Goal: Navigation & Orientation: Find specific page/section

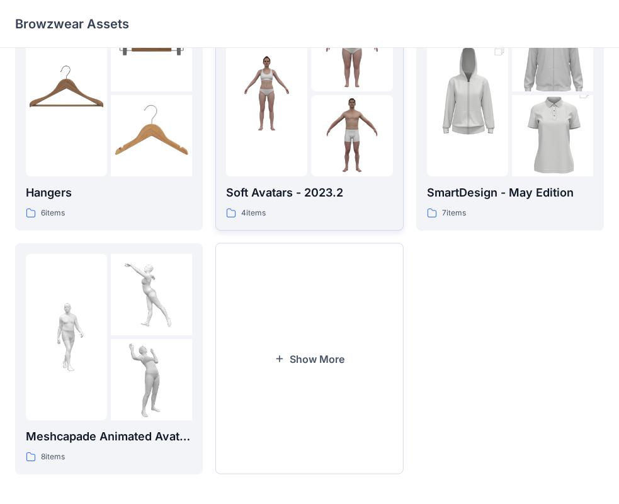
scroll to position [313, 0]
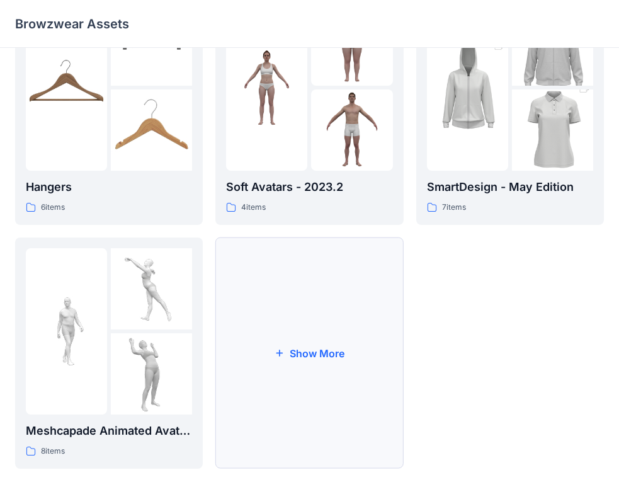
click at [310, 350] on button "Show More" at bounding box center [309, 352] width 188 height 231
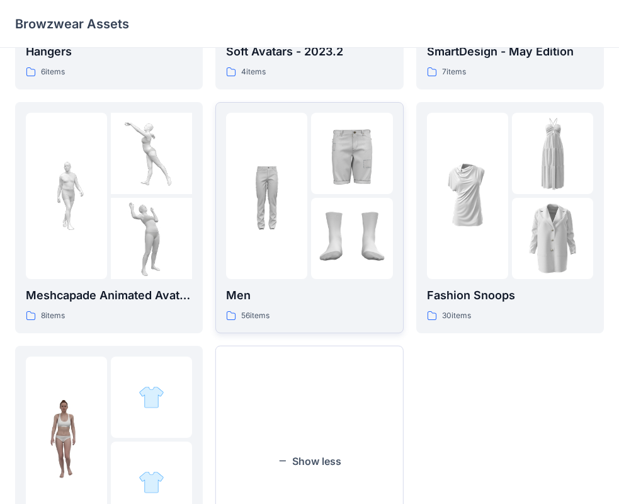
scroll to position [502, 0]
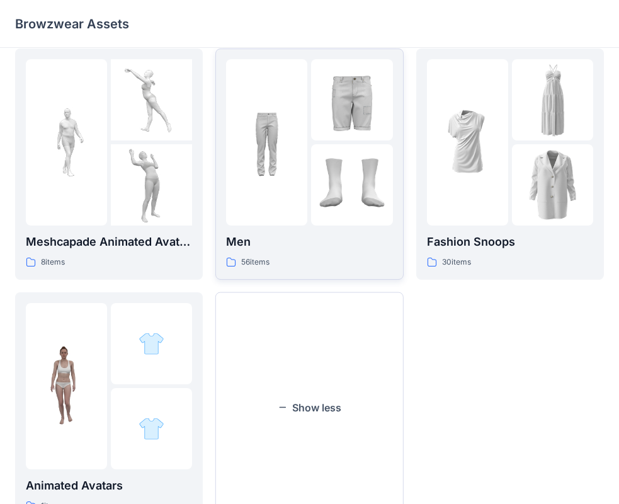
click at [294, 219] on div at bounding box center [266, 142] width 81 height 166
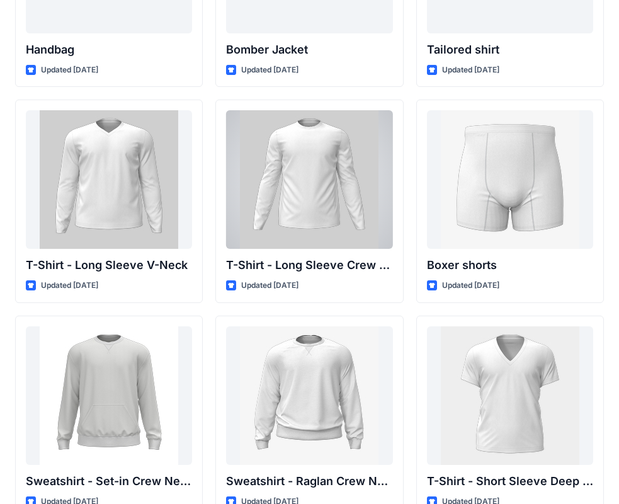
scroll to position [848, 0]
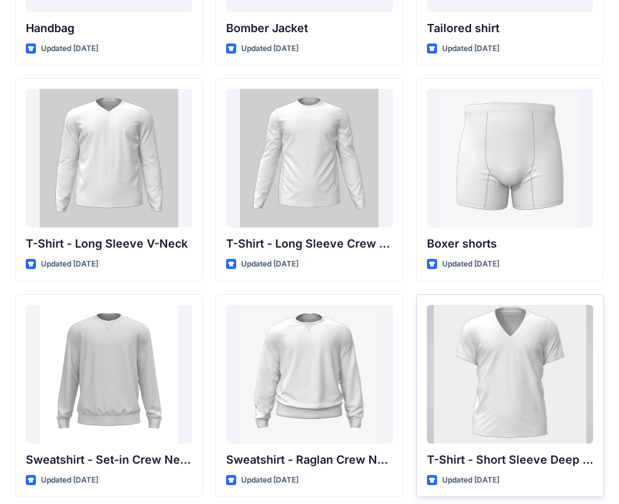
click at [479, 355] on div at bounding box center [510, 374] width 166 height 139
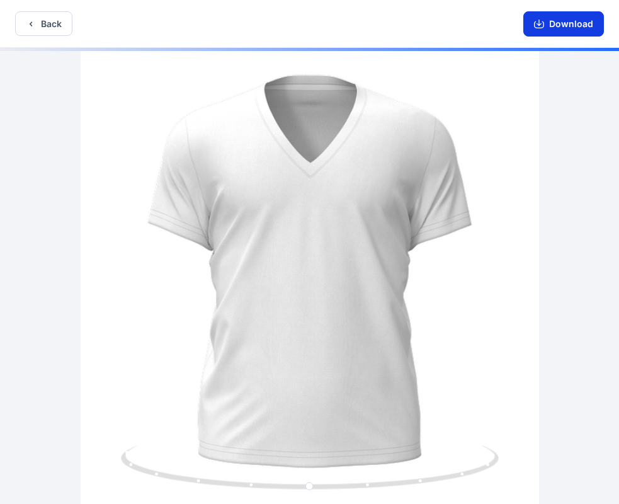
click at [538, 23] on icon "button" at bounding box center [539, 24] width 10 height 10
